Goal: Task Accomplishment & Management: Manage account settings

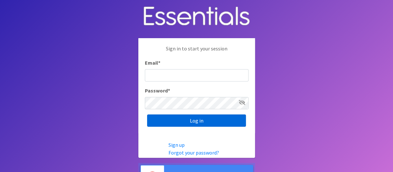
type input "[PERSON_NAME][EMAIL_ADDRESS][DOMAIN_NAME]"
click at [201, 125] on input "Log in" at bounding box center [196, 121] width 99 height 12
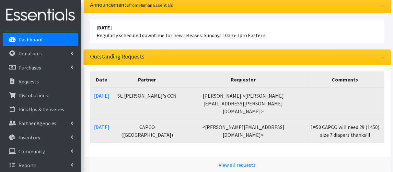
scroll to position [97, 0]
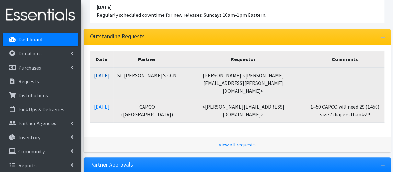
click at [109, 77] on link "09/03/2025" at bounding box center [102, 75] width 16 height 6
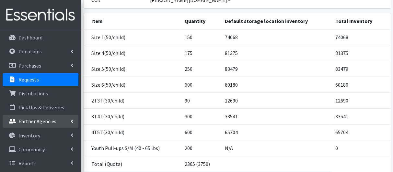
scroll to position [3, 0]
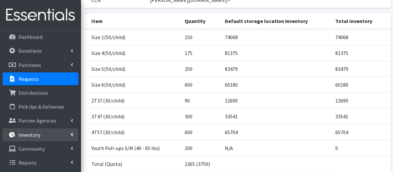
click at [33, 131] on link "Inventory" at bounding box center [41, 135] width 76 height 13
click at [52, 147] on link "Items & Inventory" at bounding box center [41, 149] width 76 height 13
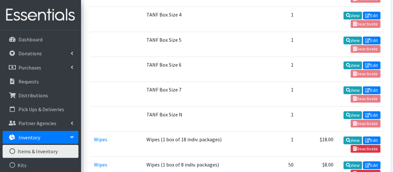
scroll to position [1403, 0]
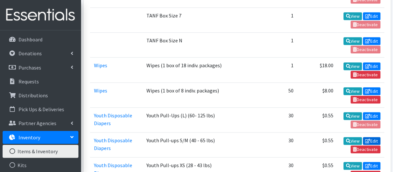
click at [365, 139] on icon at bounding box center [367, 141] width 5 height 5
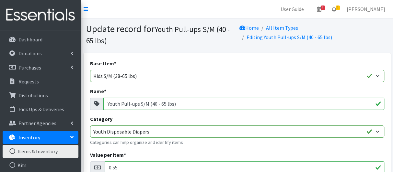
scroll to position [194, 0]
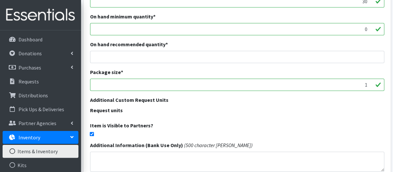
click at [94, 137] on div "Base Item * Adult Briefs (Large/X-Large) Adult Briefs (Medium/Large) Adult Brie…" at bounding box center [237, 21] width 307 height 325
click at [92, 137] on div "Base Item * Adult Briefs (Large/X-Large) Adult Briefs (Medium/Large) Adult Brie…" at bounding box center [237, 21] width 307 height 325
click at [89, 133] on div "Base Item * Adult Briefs (Large/X-Large) Adult Briefs (Medium/Large) Adult Brie…" at bounding box center [237, 21] width 307 height 325
click at [92, 133] on input "checkbox" at bounding box center [92, 134] width 4 height 4
checkbox input "false"
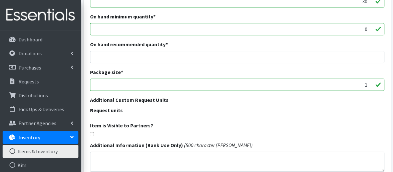
scroll to position [255, 0]
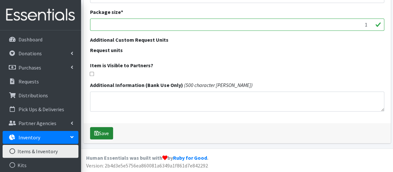
click at [109, 131] on button "Save" at bounding box center [101, 133] width 23 height 12
